Goal: Find specific page/section: Find specific page/section

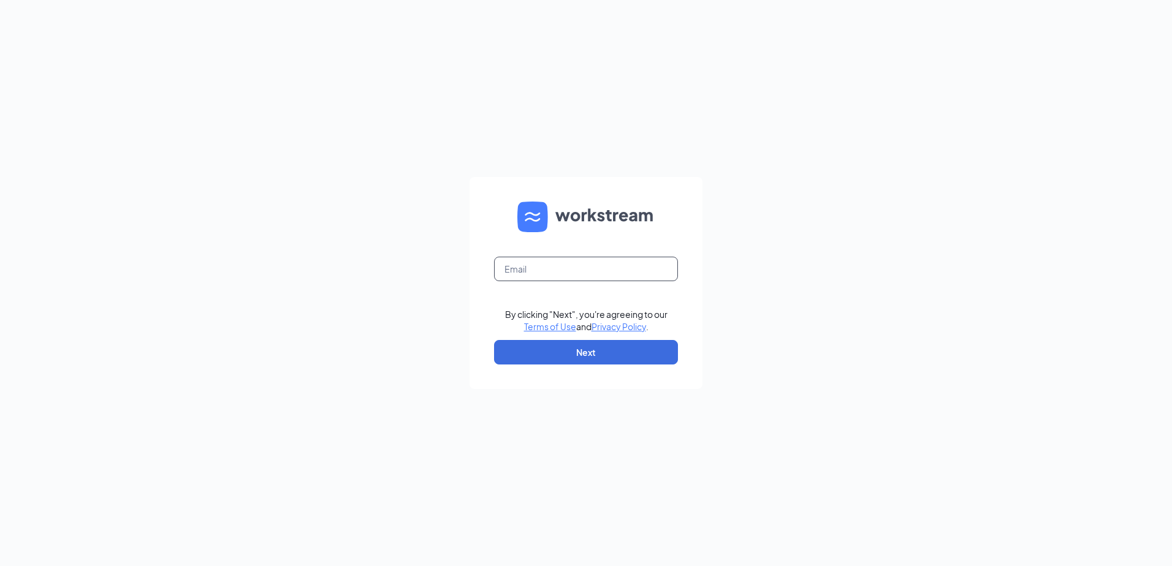
click at [557, 270] on input "text" at bounding box center [586, 269] width 184 height 25
type input "angela.konkler@firehousesubs.com"
click at [567, 355] on button "Next" at bounding box center [586, 352] width 184 height 25
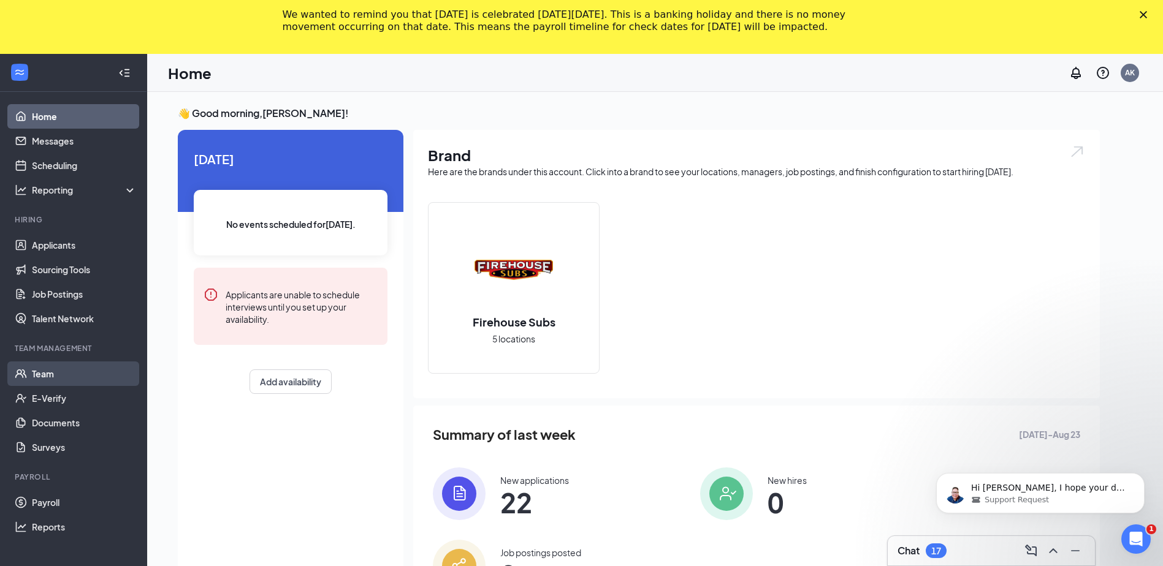
click at [54, 367] on link "Team" at bounding box center [84, 374] width 105 height 25
